Goal: Transaction & Acquisition: Book appointment/travel/reservation

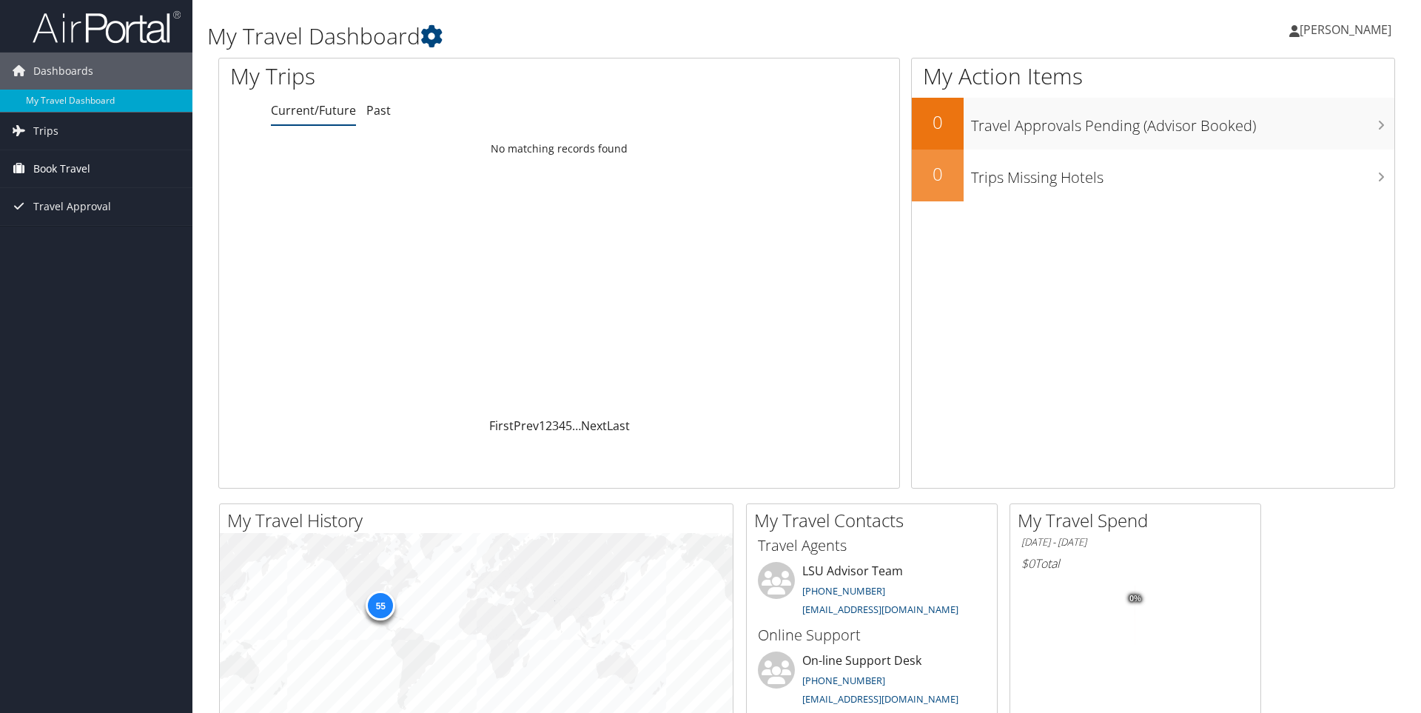
click at [95, 181] on link "Book Travel" at bounding box center [96, 168] width 192 height 37
click at [104, 138] on link "Trips" at bounding box center [96, 130] width 192 height 37
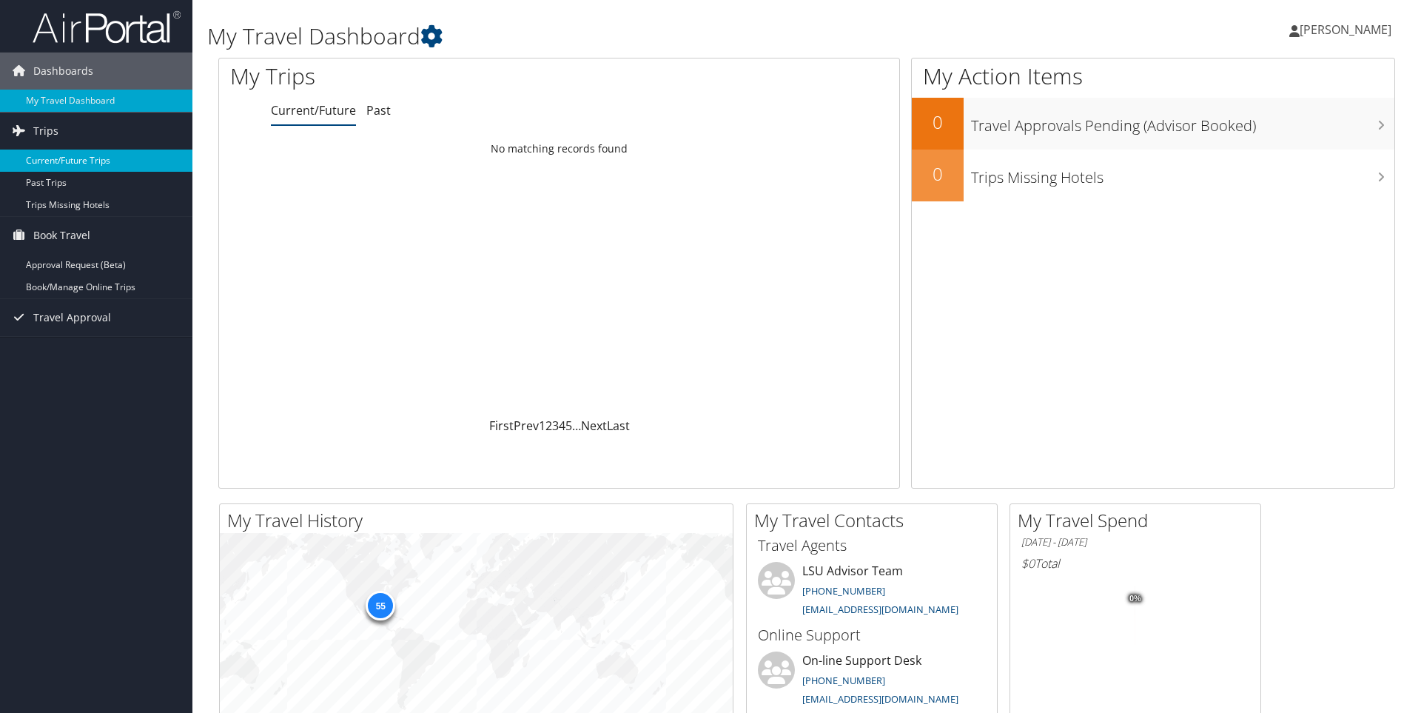
click at [65, 164] on link "Current/Future Trips" at bounding box center [96, 160] width 192 height 22
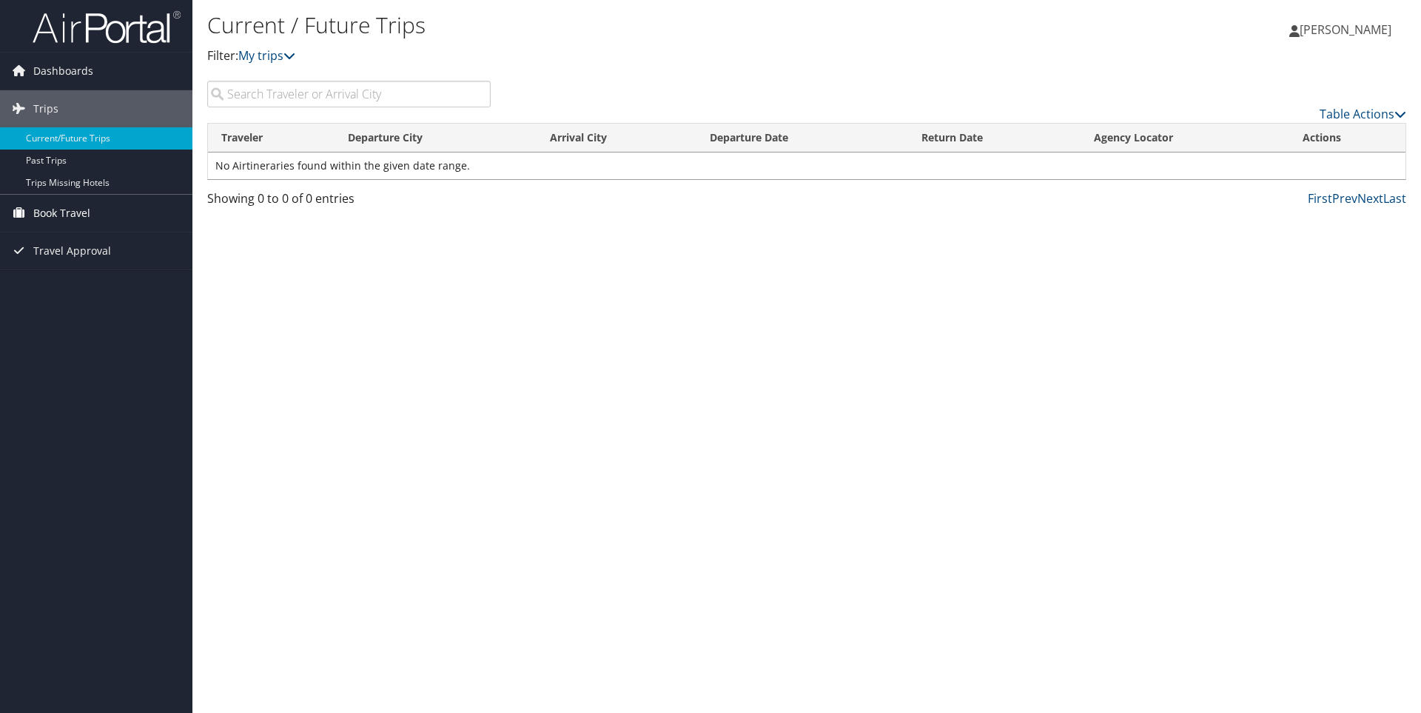
click at [50, 206] on span "Book Travel" at bounding box center [61, 213] width 57 height 37
click at [64, 247] on link "Approval Request (Beta)" at bounding box center [96, 243] width 192 height 22
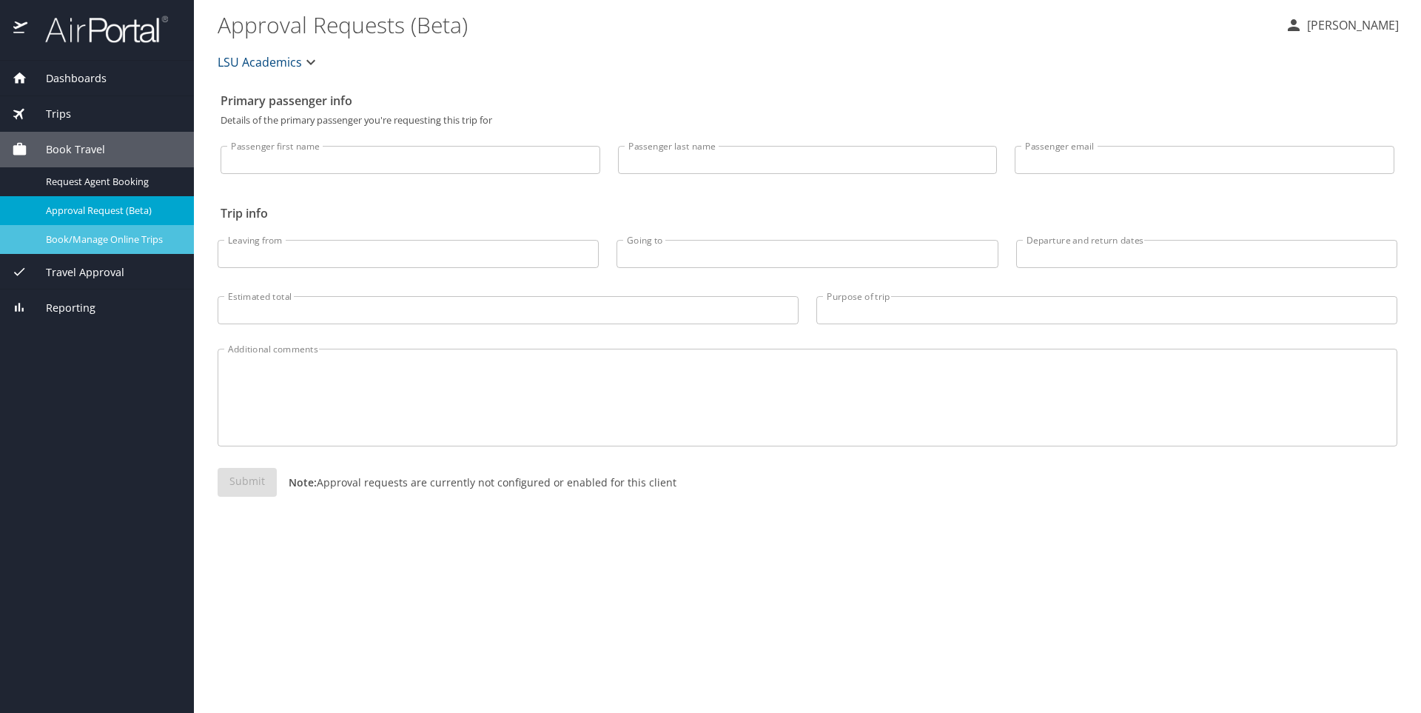
click at [95, 243] on span "Book/Manage Online Trips" at bounding box center [111, 239] width 130 height 14
